Goal: Task Accomplishment & Management: Manage account settings

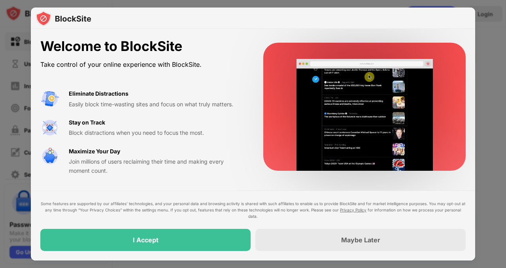
click at [365, 242] on div "Maybe Later" at bounding box center [360, 240] width 39 height 8
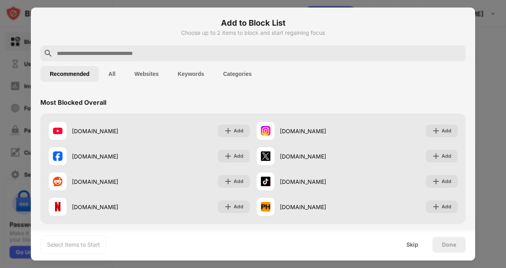
click at [418, 250] on div "Skip" at bounding box center [412, 245] width 31 height 16
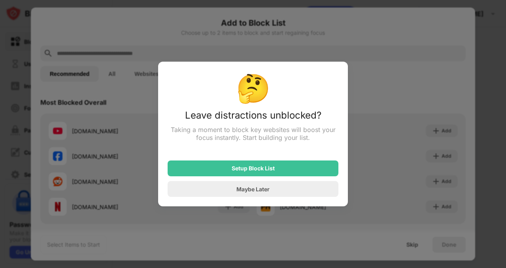
click at [206, 203] on div "🤔 Leave distractions unblocked? Taking a moment to block key websites will boos…" at bounding box center [253, 134] width 190 height 145
click at [196, 197] on div "Maybe Later" at bounding box center [253, 189] width 171 height 16
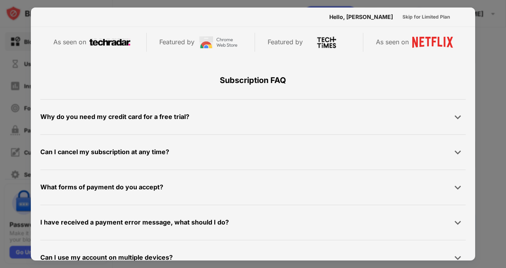
scroll to position [385, 0]
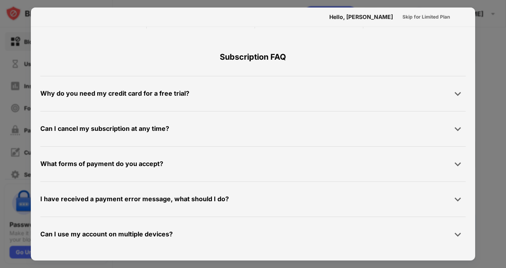
click at [419, 13] on div "Skip for Limited Plan" at bounding box center [426, 17] width 47 height 8
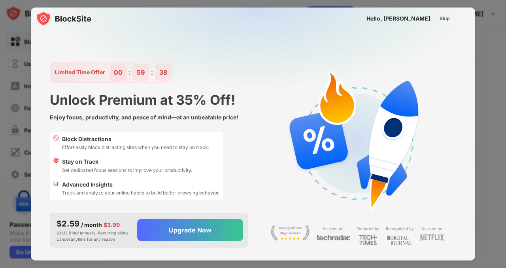
scroll to position [7, 0]
click at [442, 19] on div "Skip" at bounding box center [445, 19] width 10 height 8
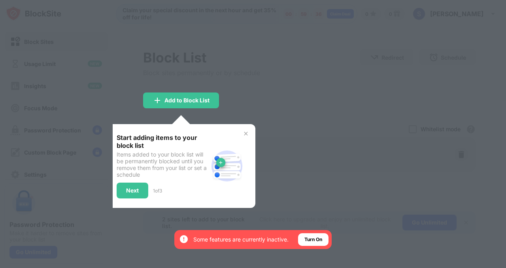
click at [336, 51] on div at bounding box center [253, 134] width 506 height 268
click at [131, 183] on div "Next" at bounding box center [133, 191] width 32 height 16
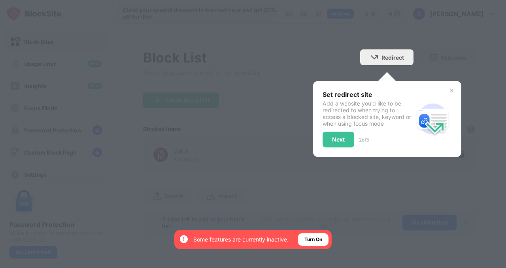
click at [142, 186] on div at bounding box center [253, 134] width 506 height 268
click at [408, 56] on div "Redirect Choose a site to be redirected to when blocking is active" at bounding box center [386, 57] width 53 height 16
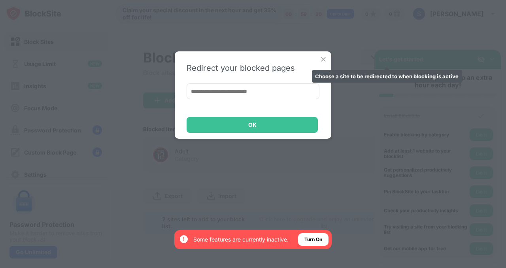
click at [191, 118] on div "OK" at bounding box center [252, 125] width 131 height 16
click at [204, 133] on div "OK" at bounding box center [252, 125] width 131 height 16
click at [188, 123] on div "OK" at bounding box center [252, 125] width 131 height 16
click at [305, 49] on div "Redirect your blocked pages OK" at bounding box center [253, 134] width 506 height 268
click at [320, 60] on img at bounding box center [324, 59] width 8 height 8
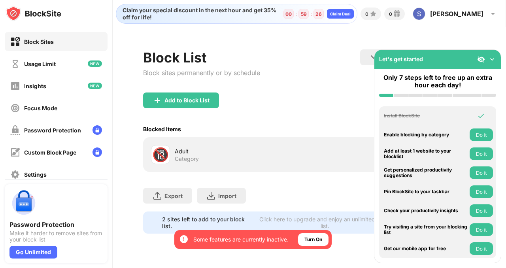
click at [158, 160] on div "🔞" at bounding box center [160, 155] width 17 height 16
click at [221, 157] on div "Adult Category" at bounding box center [242, 154] width 135 height 15
click at [182, 106] on div "Add to Block List" at bounding box center [181, 101] width 76 height 16
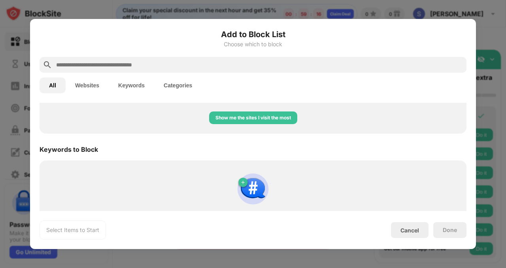
scroll to position [423, 0]
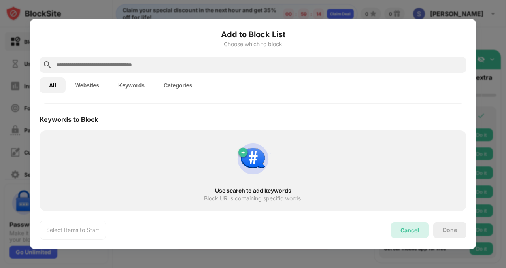
click at [398, 225] on div "Cancel" at bounding box center [410, 230] width 38 height 16
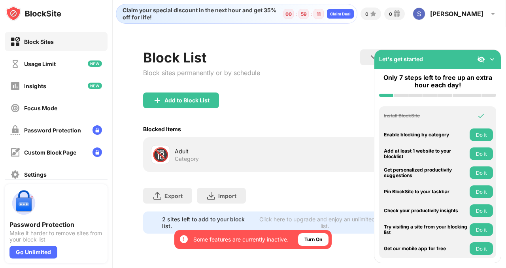
click at [163, 151] on div "🔞" at bounding box center [160, 155] width 17 height 16
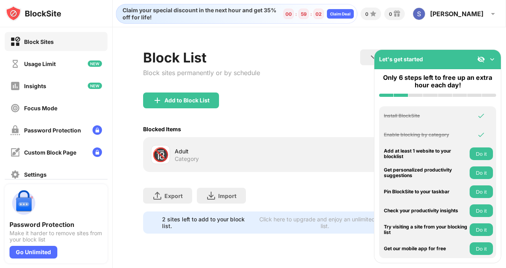
click at [232, 110] on div "Add to Block List" at bounding box center [309, 107] width 333 height 28
click at [281, 147] on div "Adult" at bounding box center [242, 151] width 135 height 8
click at [494, 63] on img at bounding box center [493, 59] width 8 height 8
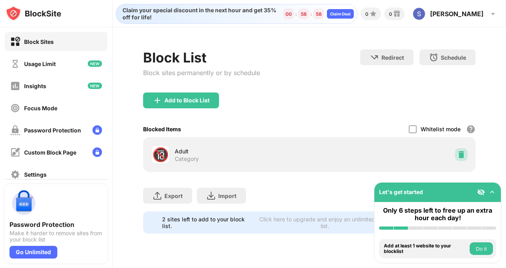
click at [465, 153] on img at bounding box center [462, 155] width 8 height 8
